Goal: Task Accomplishment & Management: Use online tool/utility

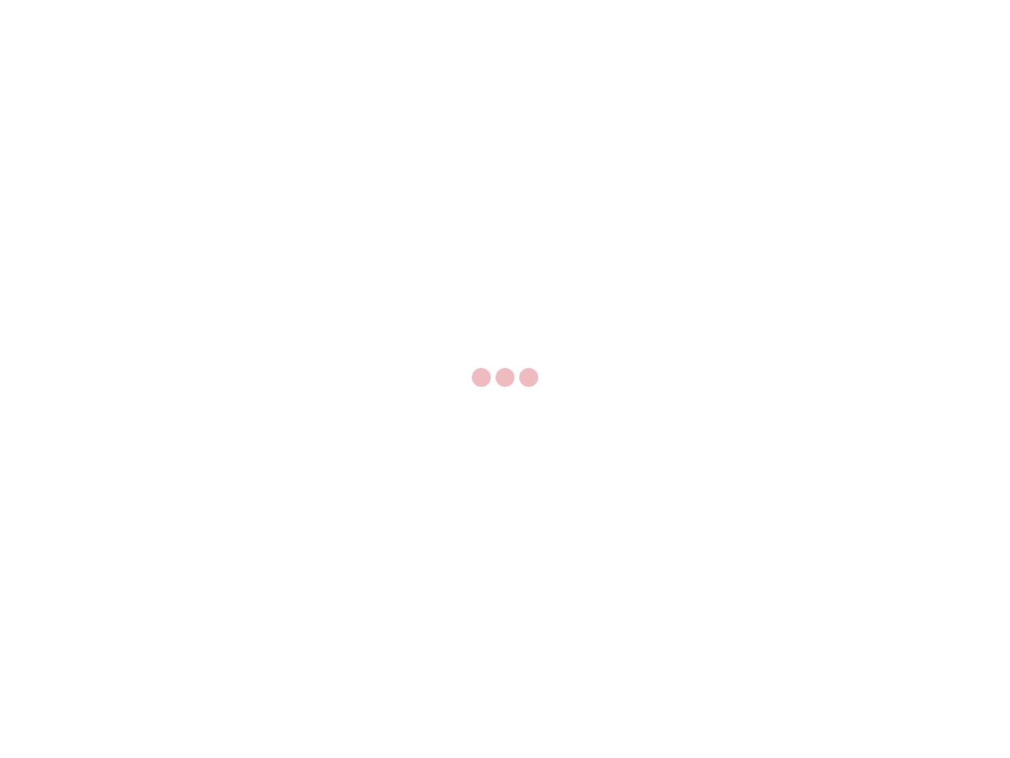
select select "US"
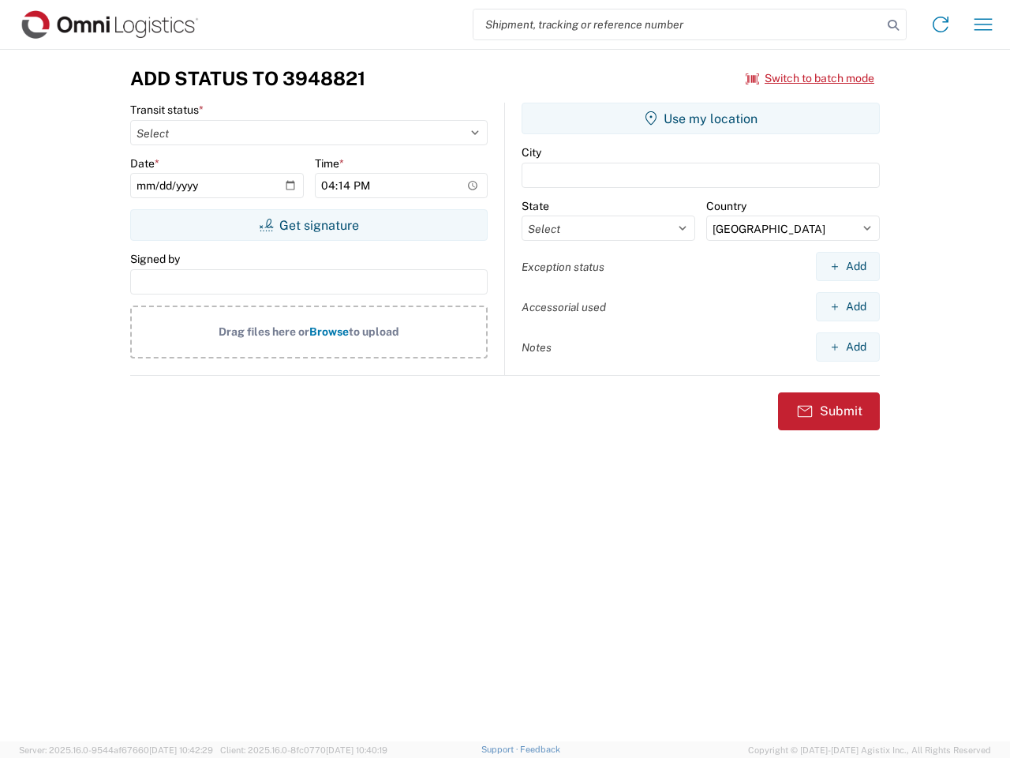
click at [678, 24] on input "search" at bounding box center [678, 24] width 409 height 30
click at [893, 25] on icon at bounding box center [893, 25] width 22 height 22
click at [941, 24] on icon at bounding box center [940, 24] width 25 height 25
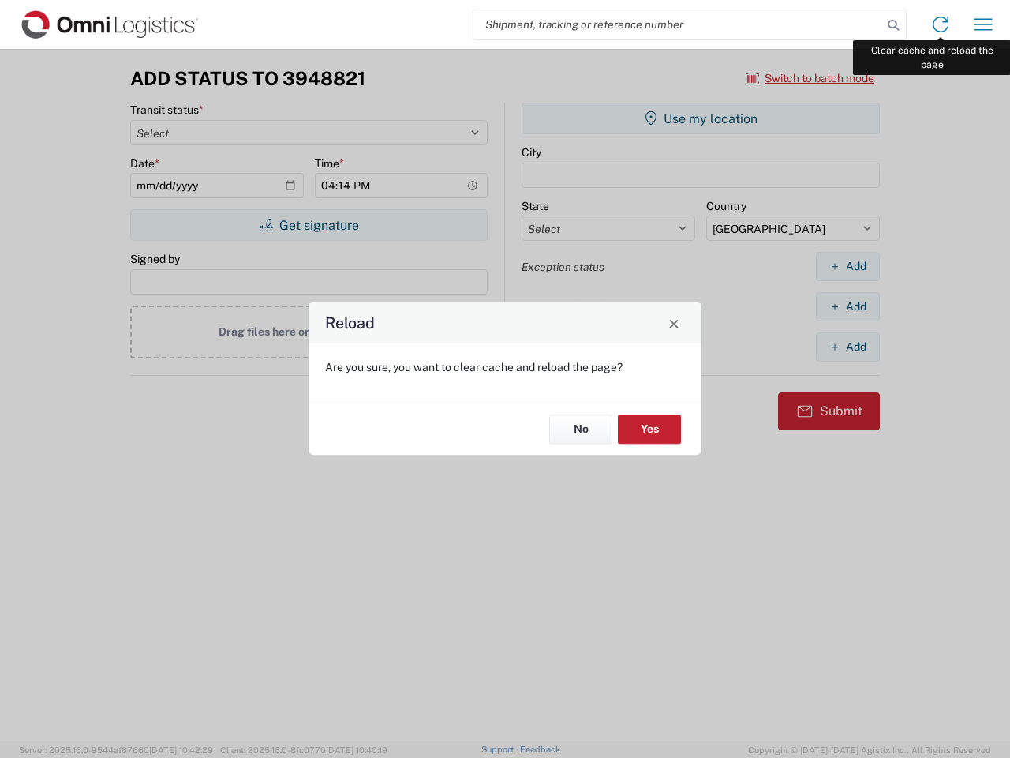
click at [983, 24] on div "Reload Are you sure, you want to clear cache and reload the page? No Yes" at bounding box center [505, 379] width 1010 height 758
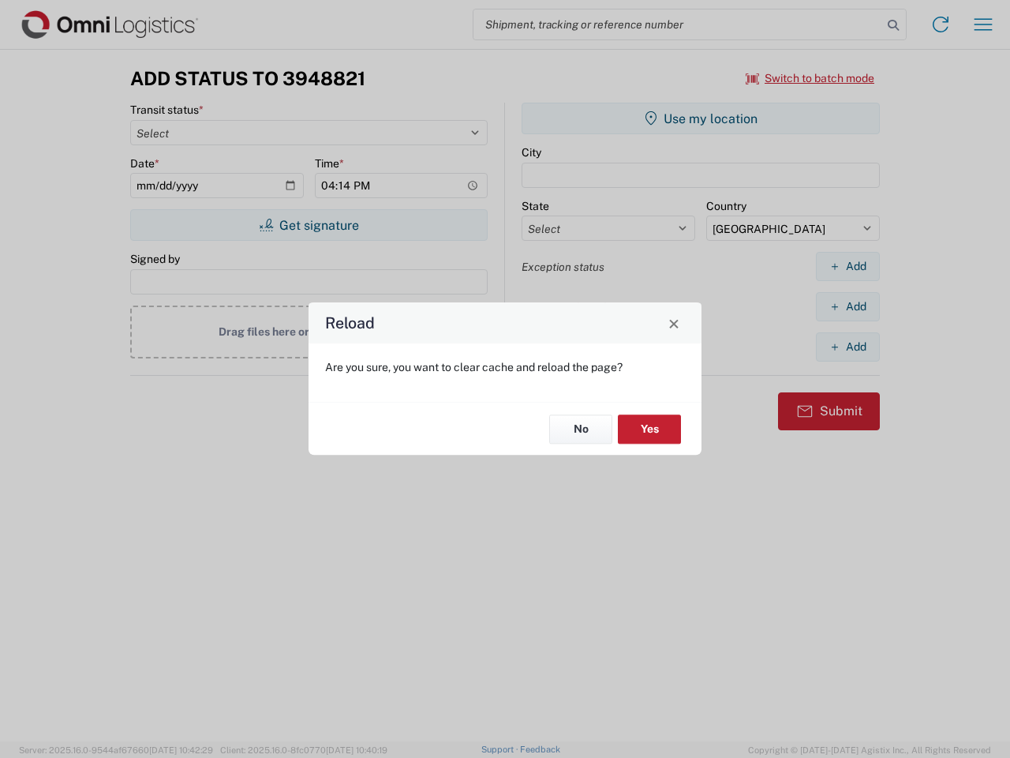
click at [811, 78] on div "Reload Are you sure, you want to clear cache and reload the page? No Yes" at bounding box center [505, 379] width 1010 height 758
click at [309, 225] on div "Reload Are you sure, you want to clear cache and reload the page? No Yes" at bounding box center [505, 379] width 1010 height 758
click at [701, 118] on div "Reload Are you sure, you want to clear cache and reload the page? No Yes" at bounding box center [505, 379] width 1010 height 758
click at [848, 266] on div "Reload Are you sure, you want to clear cache and reload the page? No Yes" at bounding box center [505, 379] width 1010 height 758
click at [848, 306] on div "Reload Are you sure, you want to clear cache and reload the page? No Yes" at bounding box center [505, 379] width 1010 height 758
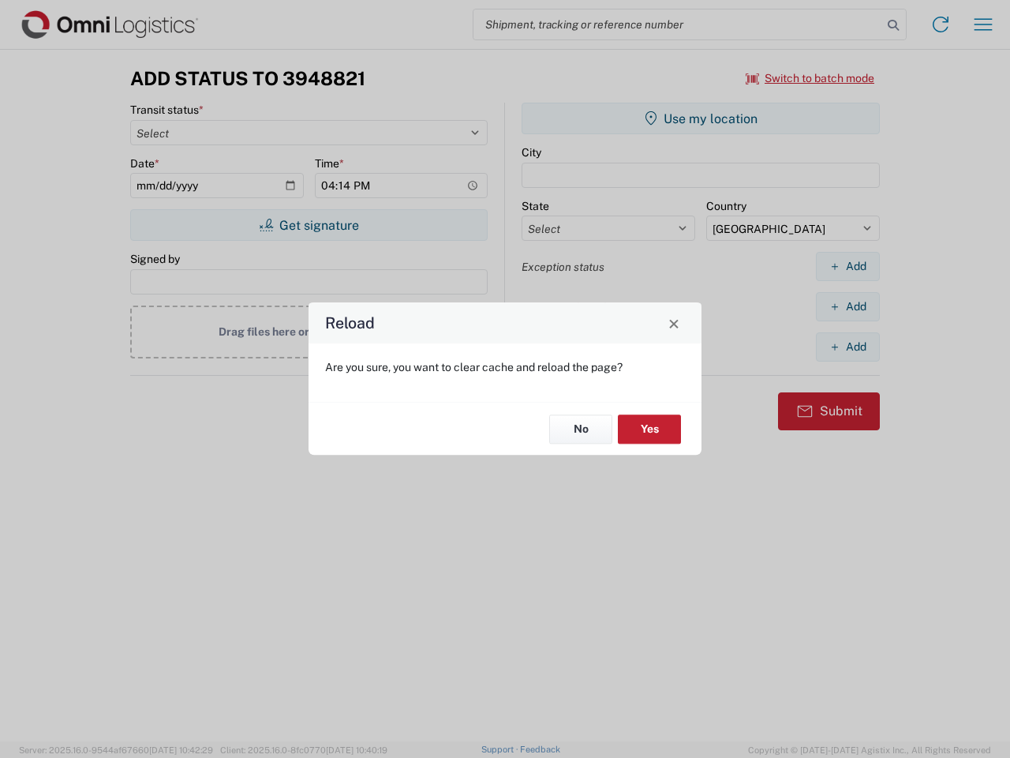
click at [848, 346] on div "Reload Are you sure, you want to clear cache and reload the page? No Yes" at bounding box center [505, 379] width 1010 height 758
